Goal: Navigation & Orientation: Find specific page/section

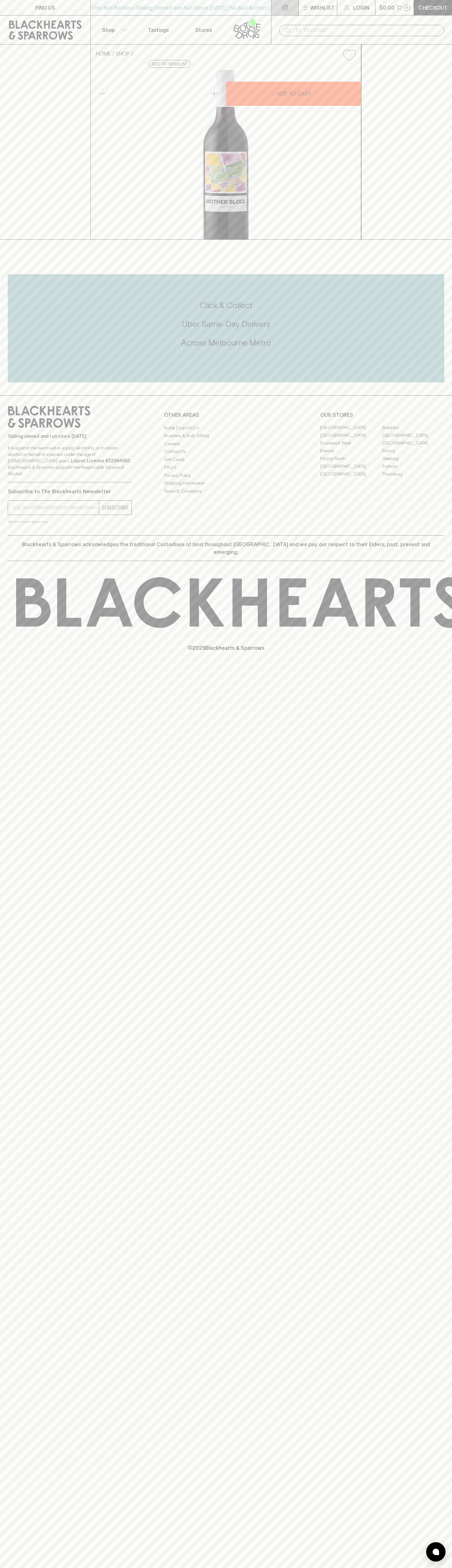
click at [292, 12] on link at bounding box center [284, 7] width 27 height 15
click at [448, 535] on div "Sibling owned and run since [DATE] It is against the law to sell or supply alco…" at bounding box center [226, 465] width 452 height 140
click at [3, 1567] on html "FIND US | No Bad Bottles | Sibling Owned and Run Since [DATE] | No Bad Bottles …" at bounding box center [226, 784] width 452 height 1568
click at [13, 849] on div "FIND US | No Bad Bottles | Sibling Owned and Run Since [DATE] | No Bad Bottles …" at bounding box center [226, 784] width 452 height 1568
click at [351, 463] on link "Fitzroy North" at bounding box center [351, 458] width 62 height 8
